Goal: Information Seeking & Learning: Learn about a topic

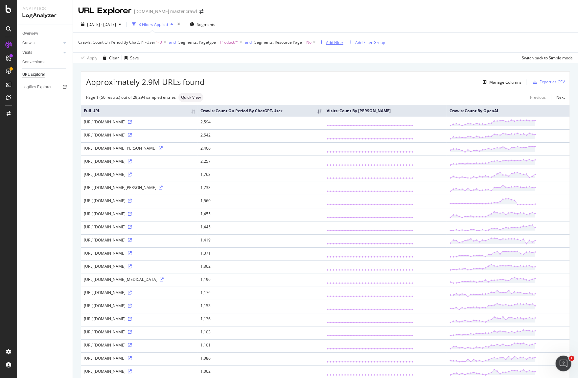
click at [330, 43] on div "Add Filter" at bounding box center [334, 43] width 17 height 6
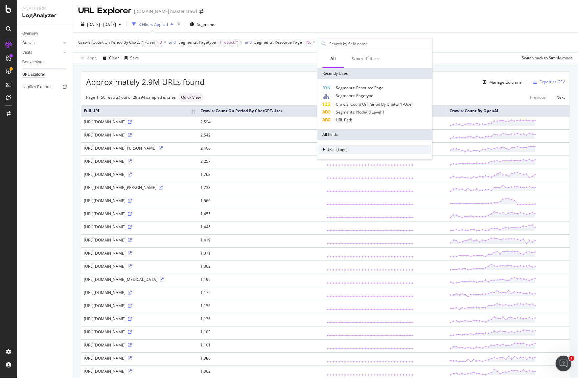
click at [332, 150] on span "URLs (Logs)" at bounding box center [336, 150] width 21 height 6
click at [338, 171] on span "Segments" at bounding box center [339, 169] width 18 height 6
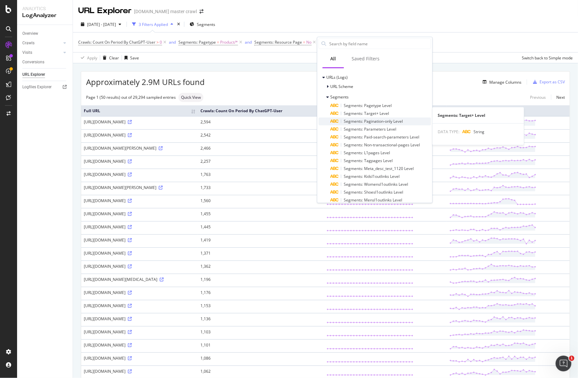
scroll to position [75, 0]
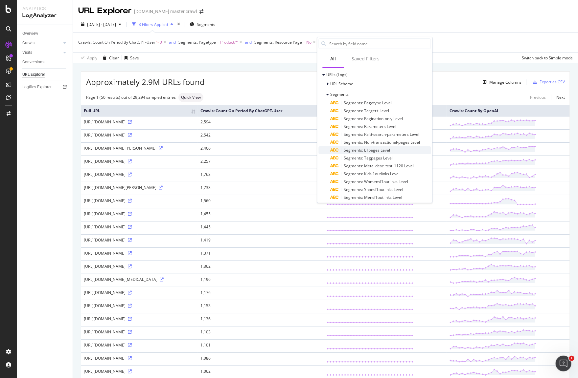
click at [383, 152] on span "Segments: L1pages Level" at bounding box center [367, 150] width 46 height 6
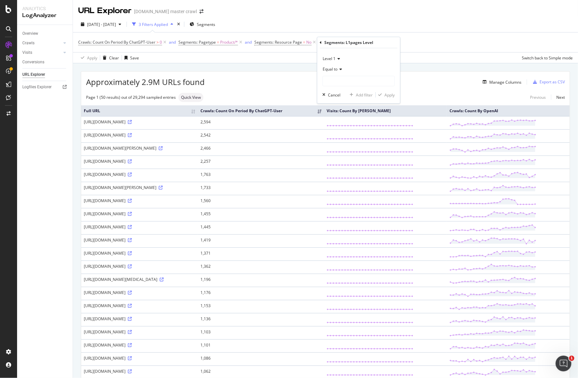
click at [336, 70] on span "Equal to" at bounding box center [330, 69] width 15 height 6
click at [357, 69] on div "Equal to" at bounding box center [358, 69] width 72 height 11
click at [338, 69] on icon at bounding box center [340, 69] width 5 height 4
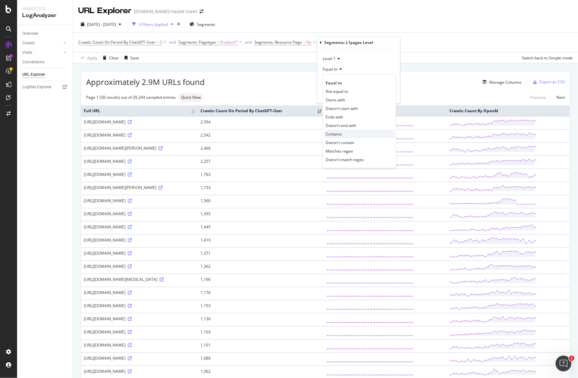
click at [345, 133] on div "Contains" at bounding box center [359, 134] width 70 height 9
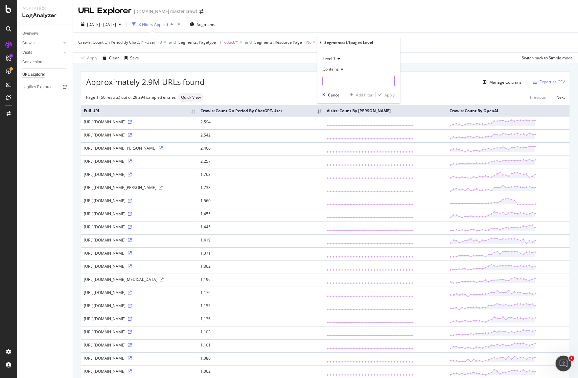
click at [347, 79] on input "text" at bounding box center [359, 81] width 72 height 11
type input "home"
click at [383, 94] on div "button" at bounding box center [380, 95] width 9 height 4
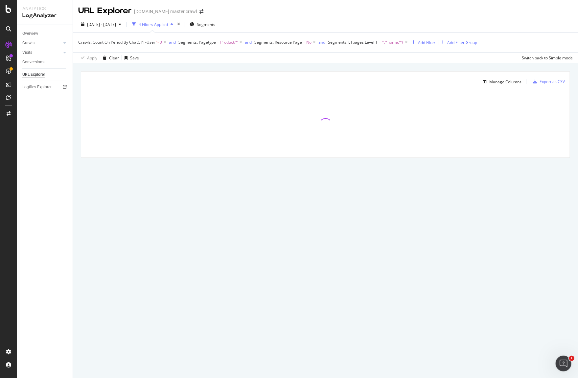
click at [376, 42] on span "Segments: L1pages Level 1" at bounding box center [353, 42] width 50 height 6
click at [434, 59] on div "Apply Clear Save Switch back to Simple mode" at bounding box center [325, 57] width 505 height 11
click at [405, 43] on icon at bounding box center [406, 42] width 6 height 7
click at [332, 43] on div "Add Filter" at bounding box center [334, 43] width 17 height 6
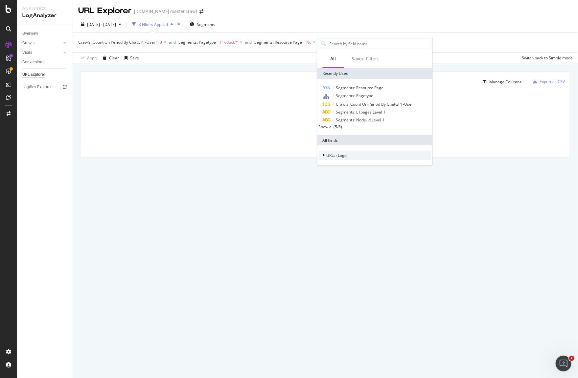
click at [336, 156] on span "URLs (Logs)" at bounding box center [336, 156] width 21 height 6
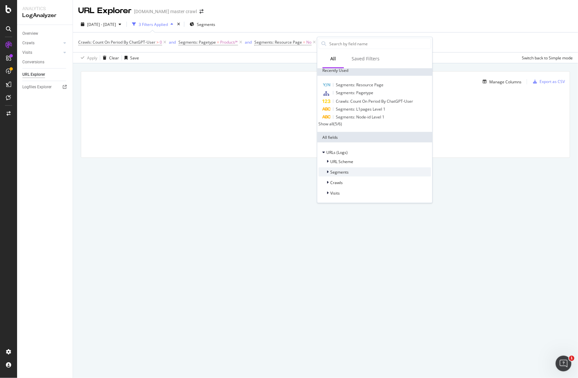
click at [341, 171] on span "Segments" at bounding box center [339, 172] width 18 height 6
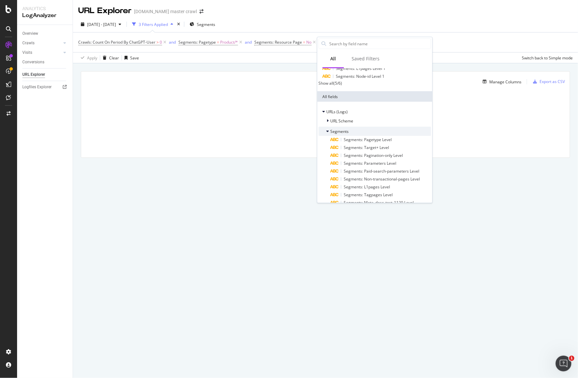
scroll to position [46, 0]
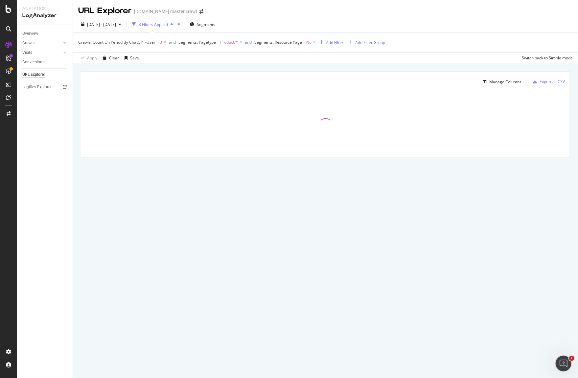
click at [189, 274] on div "URL Explorer target.com master crawl 2025 Aug. 8th - Sep. 6th 3 Filters Applied…" at bounding box center [325, 189] width 505 height 378
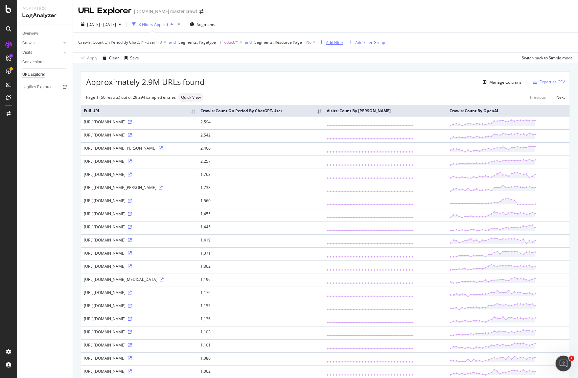
click at [326, 43] on div "Add Filter" at bounding box center [334, 43] width 17 height 6
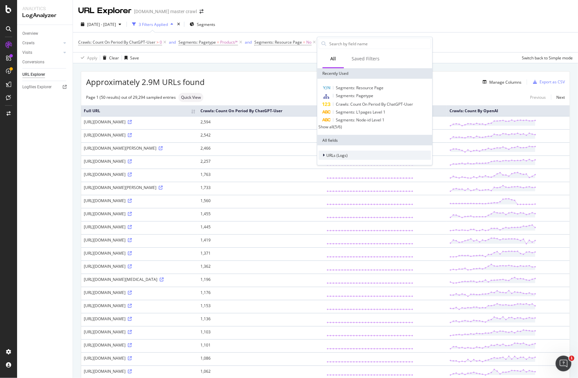
click at [337, 158] on span "URLs (Logs)" at bounding box center [336, 156] width 21 height 6
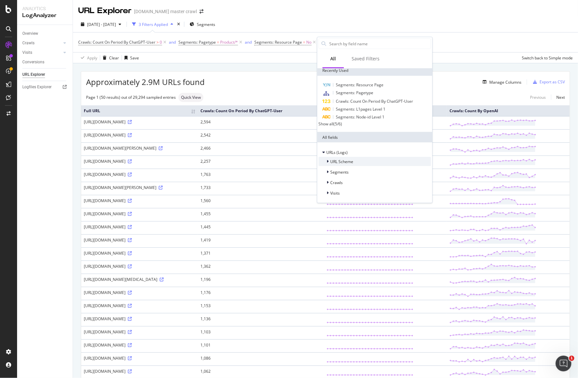
click at [351, 160] on span "URL Scheme" at bounding box center [341, 162] width 23 height 6
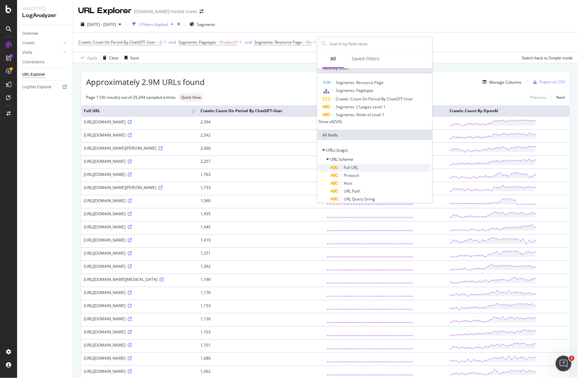
scroll to position [52, 0]
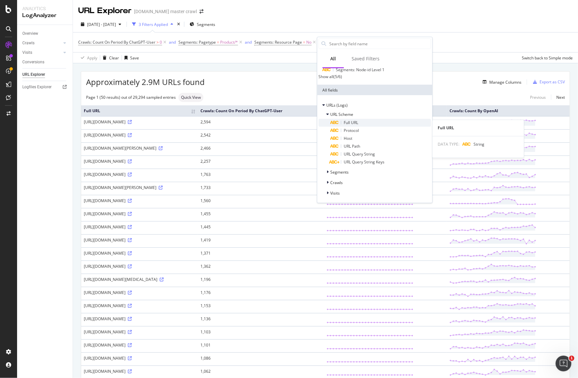
click at [364, 122] on div "Full URL" at bounding box center [380, 123] width 100 height 8
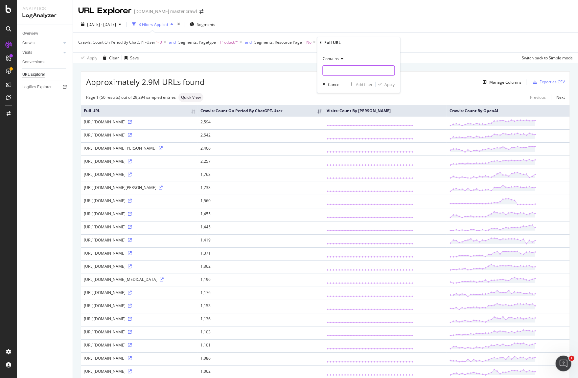
click at [364, 68] on input "text" at bounding box center [359, 70] width 72 height 11
paste input "^\/(?:c\/home\/-\/N-5xtvd|c\/home-sale\/-\/N-4u97i|c\/furniture\/-\/N-5xtnr|c\/…"
type input "^\/(?:c\/home\/-\/N-5xtvd|c\/home-sale\/-\/N-4u97i|c\/furniture\/-\/N-5xtnr|c\/…"
click at [342, 57] on icon at bounding box center [341, 59] width 5 height 4
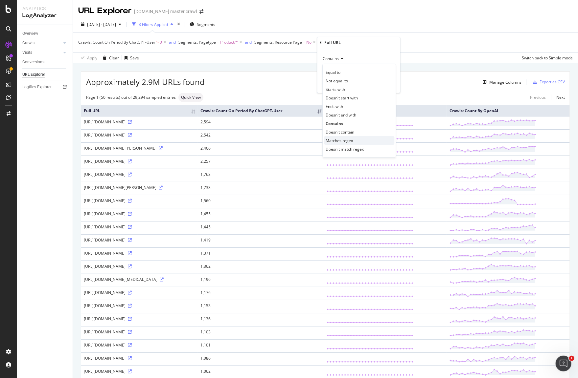
click at [354, 142] on div "Matches regex" at bounding box center [359, 140] width 70 height 9
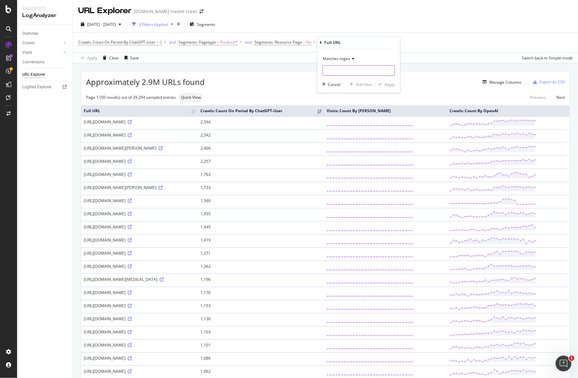
click at [350, 72] on input "text" at bounding box center [359, 70] width 72 height 11
paste input "^\/(?:c\/home\/-\/N-5xtvd|c\/home-sale\/-\/N-4u97i|c\/furniture\/-\/N-5xtnr|c\/…"
click at [366, 70] on input "text" at bounding box center [354, 70] width 62 height 11
type input "asdf"
click at [327, 85] on div "button" at bounding box center [324, 84] width 8 height 4
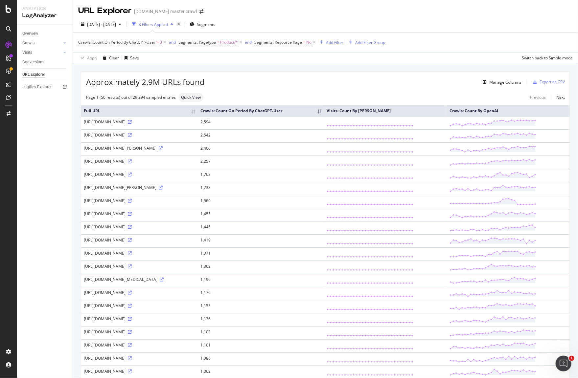
click at [383, 78] on div "Manage Columns" at bounding box center [363, 82] width 317 height 8
click at [334, 41] on div "Add Filter" at bounding box center [334, 43] width 17 height 6
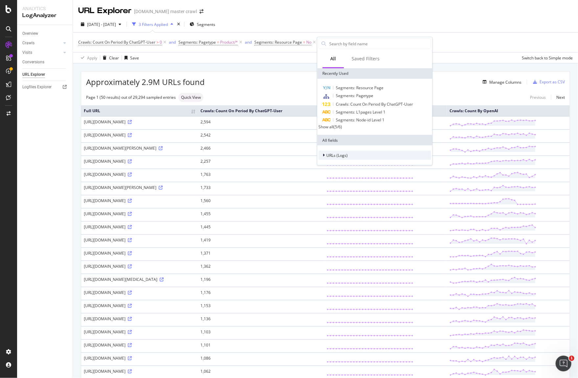
click at [337, 157] on span "URLs (Logs)" at bounding box center [336, 156] width 21 height 6
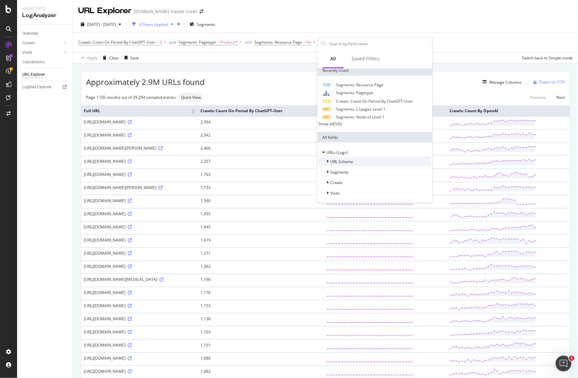
click at [351, 164] on span "URL Scheme" at bounding box center [341, 162] width 23 height 6
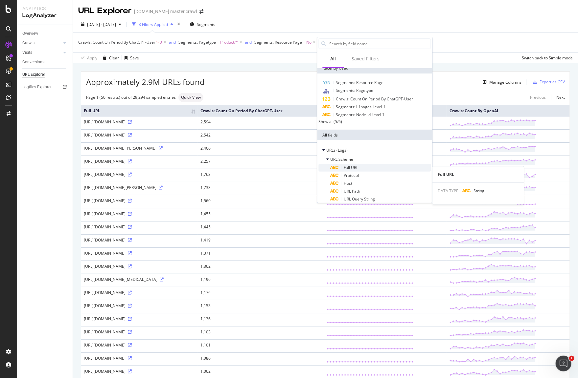
click at [353, 168] on span "Full URL" at bounding box center [351, 168] width 14 height 6
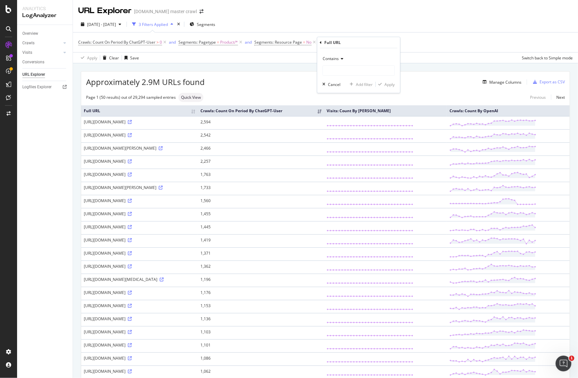
click at [339, 58] on icon at bounding box center [341, 59] width 5 height 4
click at [347, 142] on span "Matches regex" at bounding box center [339, 141] width 27 height 6
click at [344, 69] on input "text" at bounding box center [359, 70] width 72 height 11
paste input "^(?:home|home-sale|furniture|lamps-lighting-home-decor|bedding-home|kitchen-din…"
type input "^(?:home|home-sale|furniture|lamps-lighting-home-decor|bedding-home|kitchen-din…"
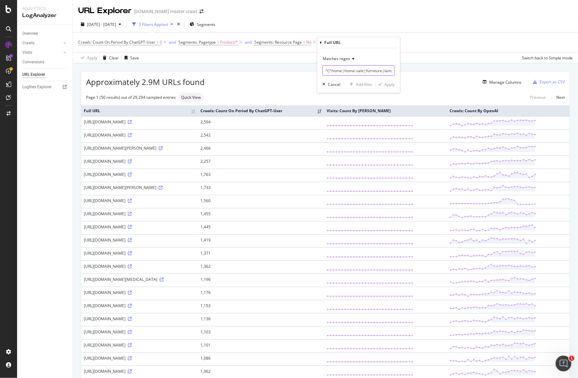
scroll to position [0, 1603]
click at [364, 71] on input "^(?:home|home-sale|furniture|lamps-lighting-home-decor|bedding-home|kitchen-din…" at bounding box center [354, 70] width 62 height 11
click at [348, 57] on span "Matches regex" at bounding box center [336, 59] width 27 height 6
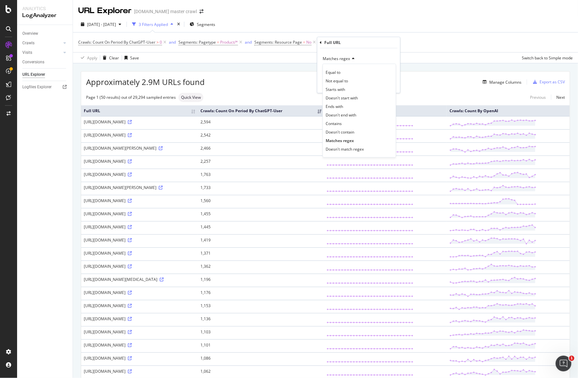
click at [348, 57] on span "Matches regex" at bounding box center [336, 59] width 27 height 6
click at [359, 57] on div "Matches regex" at bounding box center [358, 59] width 72 height 11
click at [361, 51] on div "Matches regex Equal to Not equal to Starts with Doesn't start with Ends with Do…" at bounding box center [358, 70] width 83 height 45
click at [335, 86] on div "Cancel" at bounding box center [334, 85] width 12 height 6
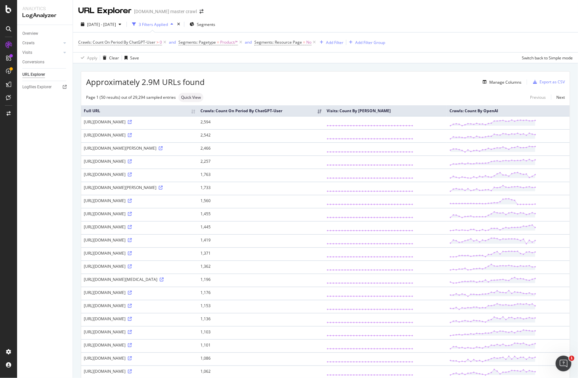
click at [398, 59] on div "Apply Clear Save Switch back to Simple mode" at bounding box center [325, 57] width 505 height 11
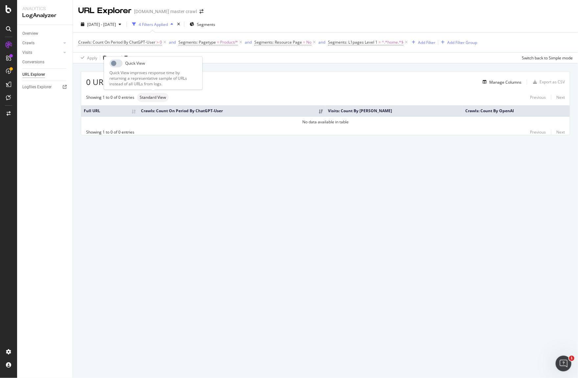
click at [158, 97] on span "Standard View" at bounding box center [153, 98] width 26 height 4
click at [283, 87] on div "0 URLs found Manage Columns Export as CSV" at bounding box center [325, 80] width 488 height 16
